Goal: Check status: Check status

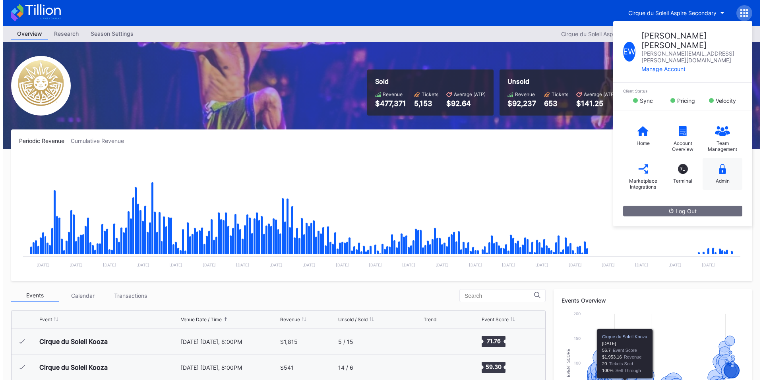
scroll to position [8674, 0]
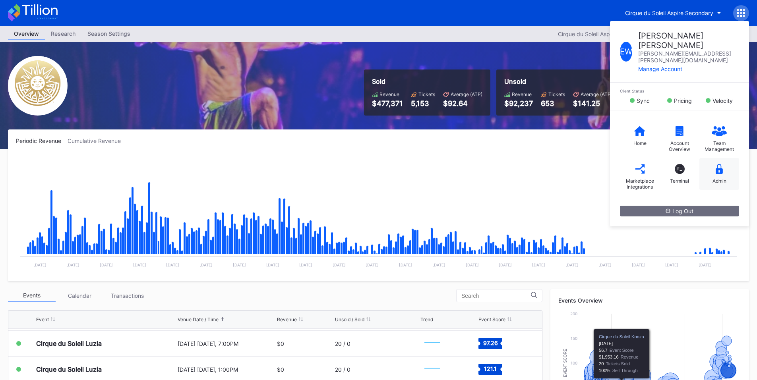
click at [721, 164] on icon at bounding box center [718, 169] width 7 height 10
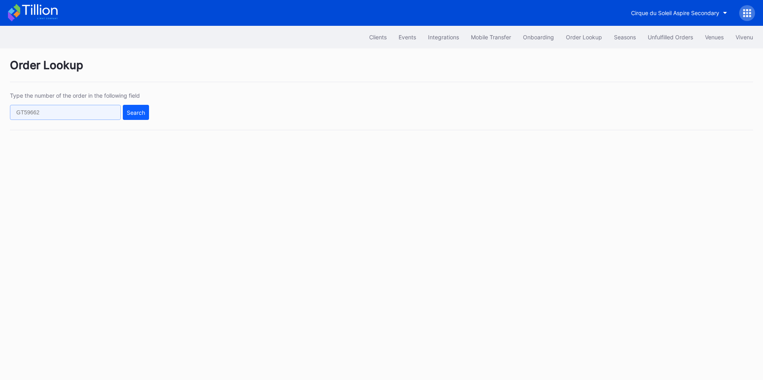
click at [65, 114] on input "text" at bounding box center [65, 112] width 111 height 15
paste input "271429103"
type input "271429103"
click at [150, 114] on div "Type the number of the order in the following field 271429103 Search" at bounding box center [381, 111] width 743 height 38
click at [137, 115] on div "Search" at bounding box center [136, 112] width 18 height 7
